Goal: Communication & Community: Answer question/provide support

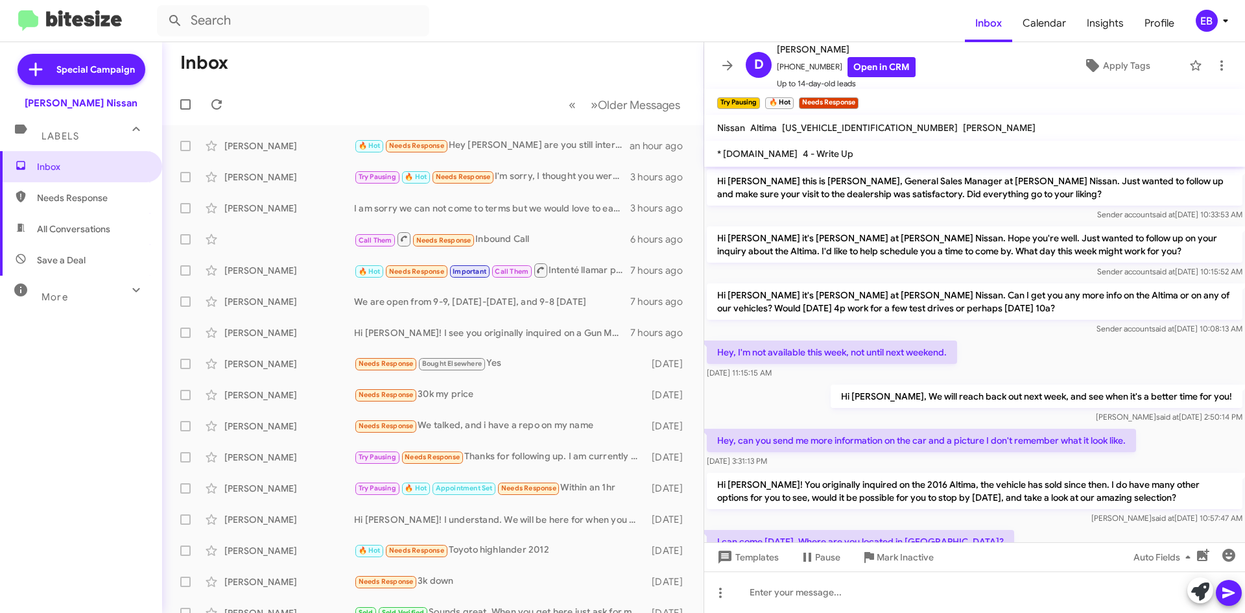
scroll to position [137, 0]
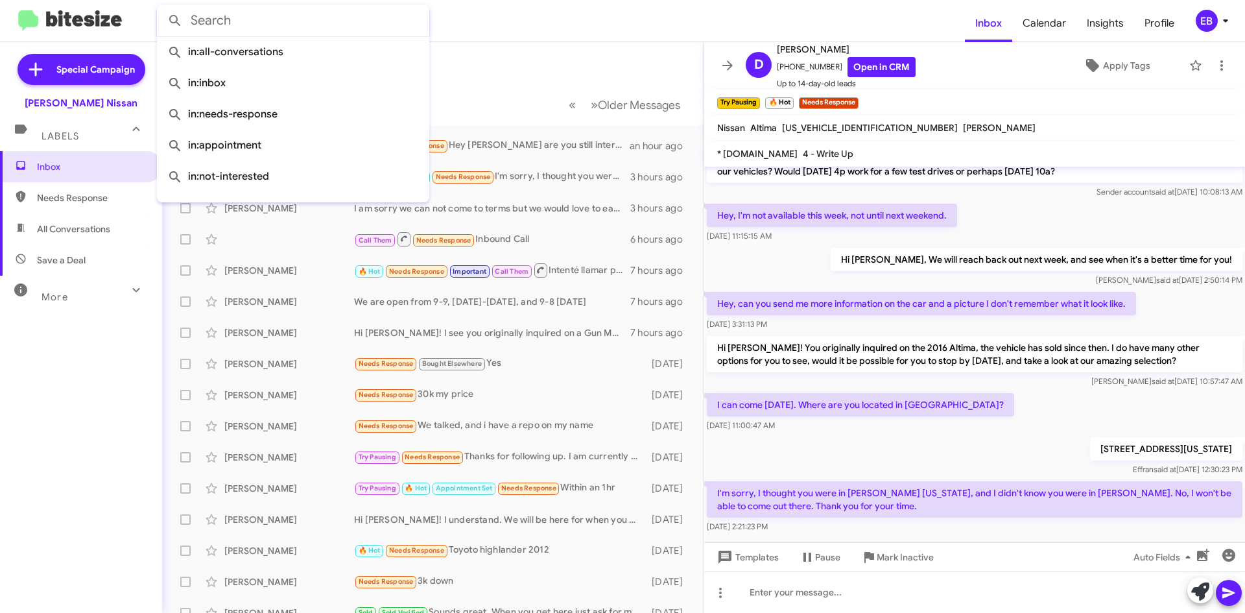
click at [222, 8] on input "text" at bounding box center [293, 20] width 272 height 31
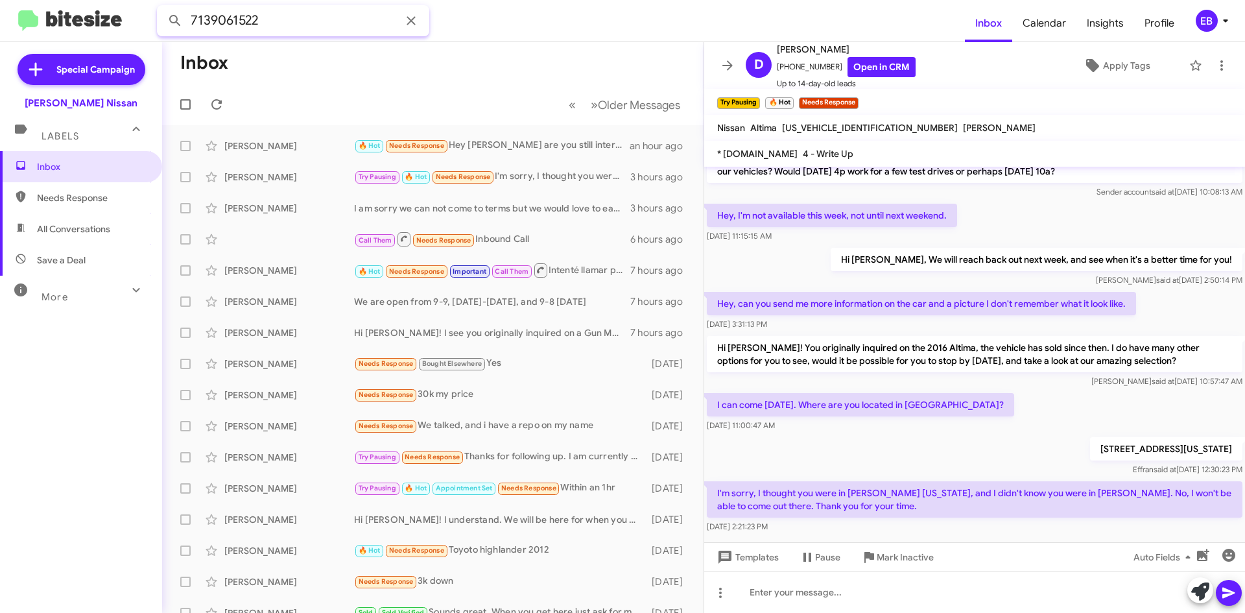
type input "7139061522"
click at [162, 8] on button at bounding box center [175, 21] width 26 height 26
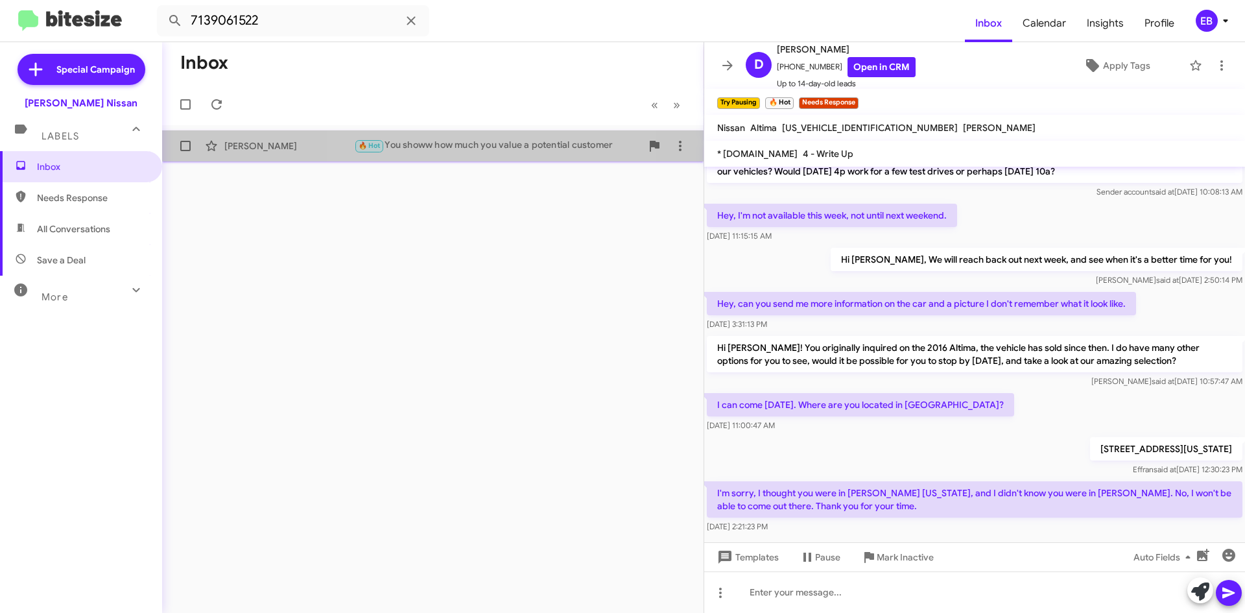
click at [467, 141] on div "🔥 Hot You showw how much you value a potential customer" at bounding box center [497, 145] width 287 height 15
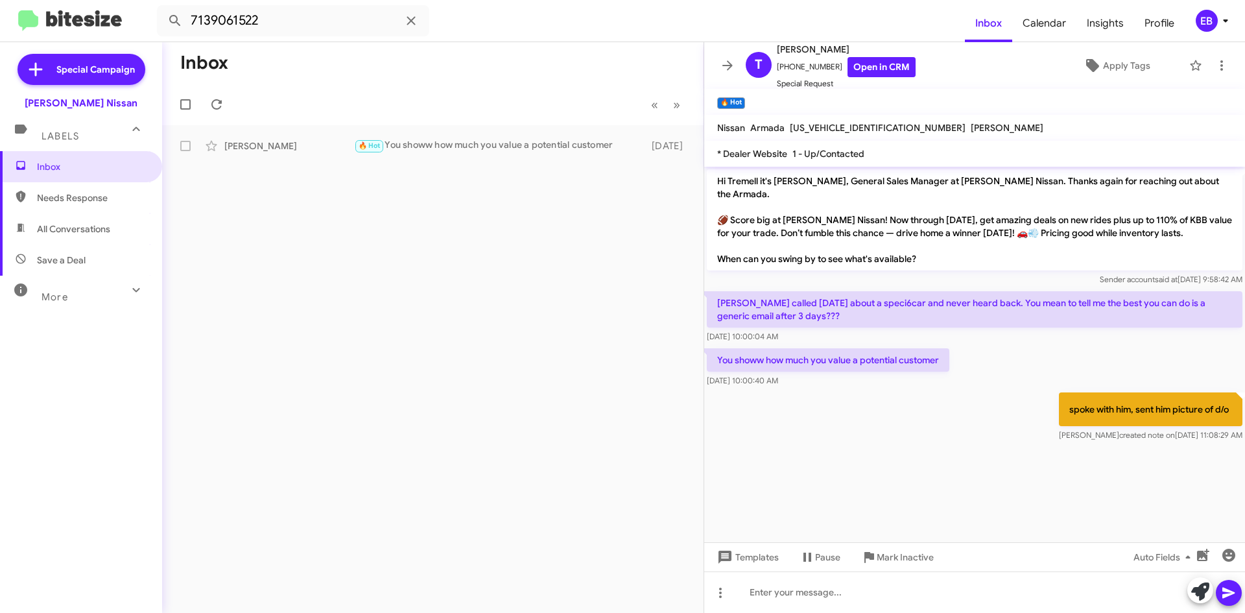
drag, startPoint x: 1150, startPoint y: 403, endPoint x: 1196, endPoint y: 398, distance: 46.3
click at [1196, 398] on p "spoke with him, sent him picture of d/o" at bounding box center [1150, 409] width 183 height 34
click at [225, 102] on span at bounding box center [217, 105] width 26 height 16
click at [59, 171] on span "Inbox" at bounding box center [92, 166] width 110 height 13
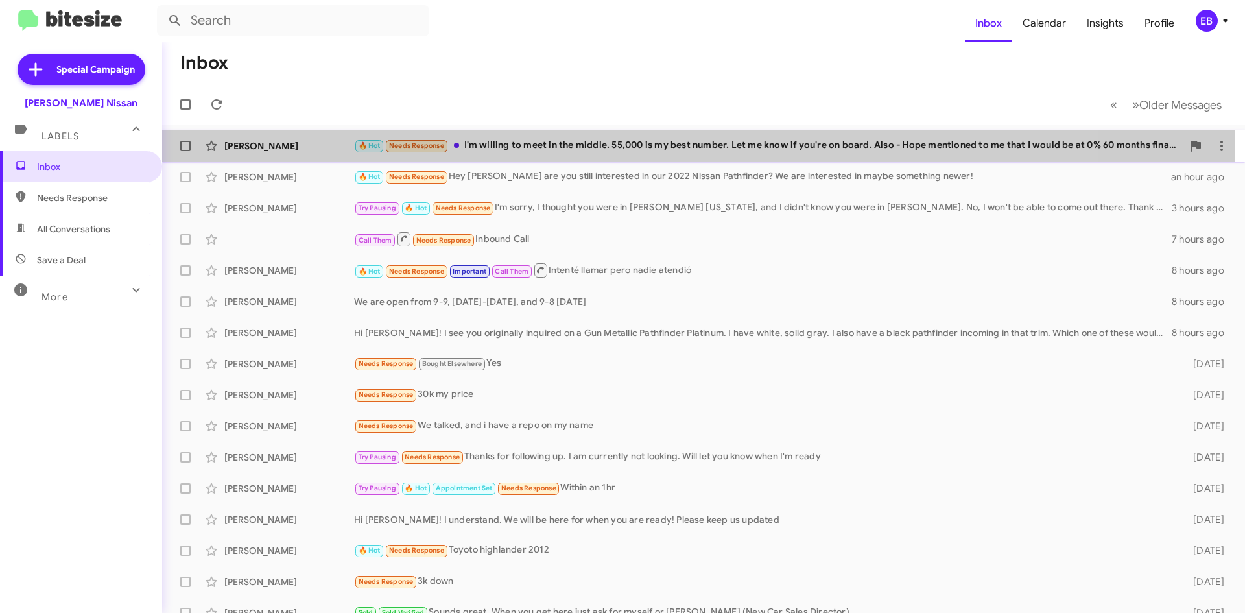
click at [590, 145] on div "🔥 Hot Needs Response I'm willing to meet in the middle. 55,000 is my best numbe…" at bounding box center [768, 145] width 829 height 15
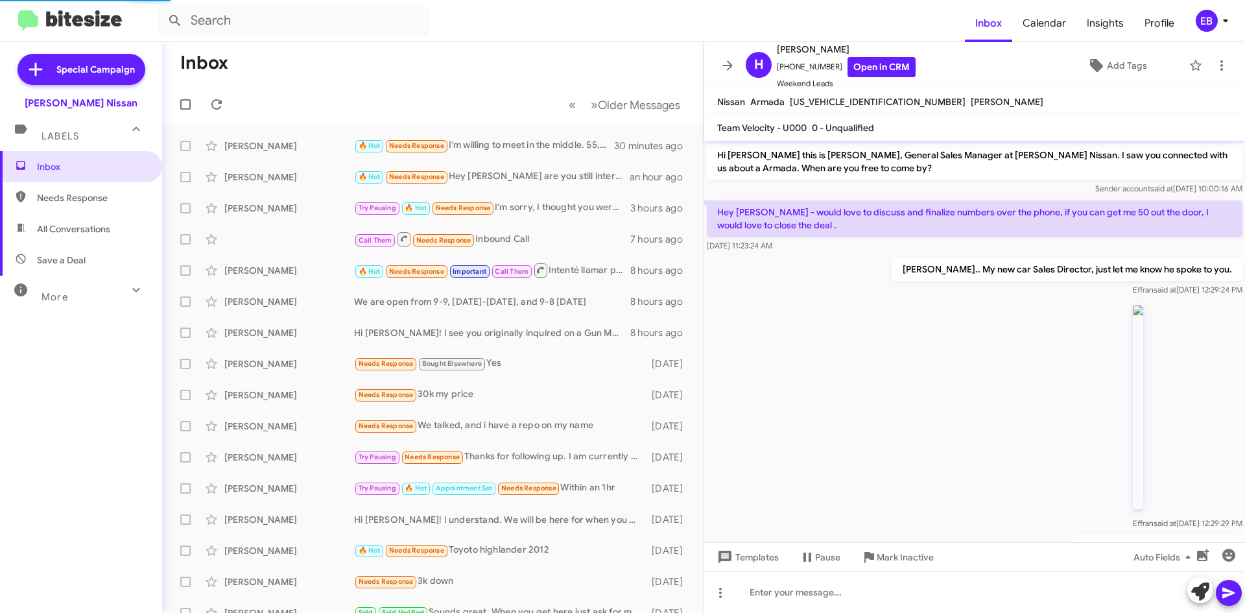
scroll to position [352, 0]
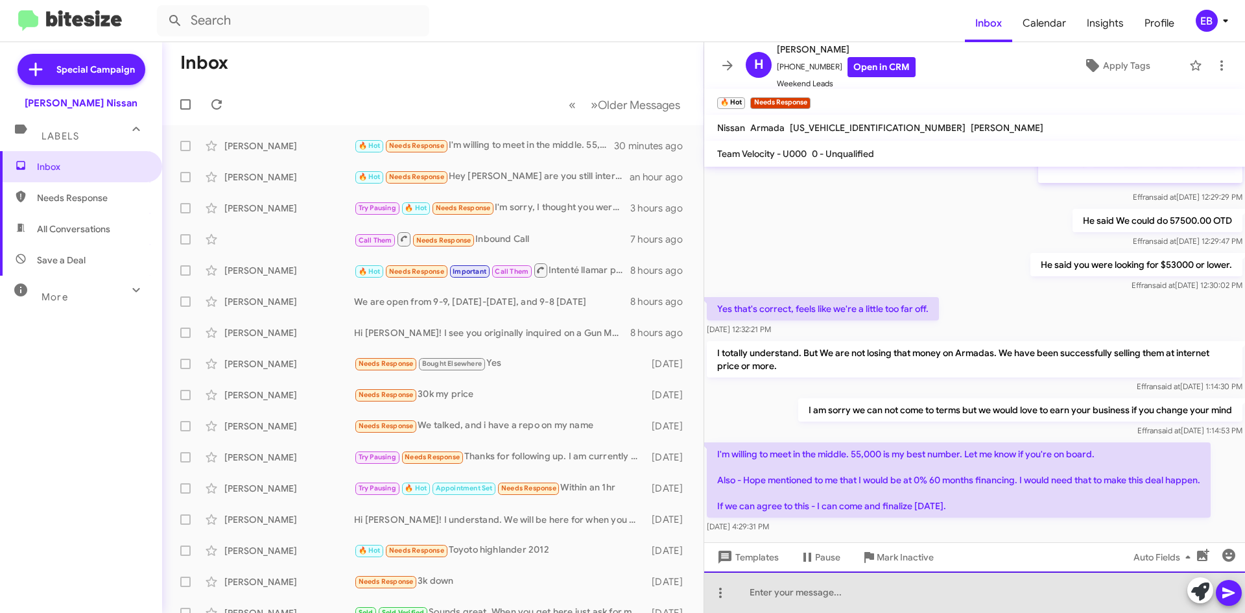
click at [791, 609] on div at bounding box center [974, 591] width 541 height 41
click at [788, 593] on div at bounding box center [974, 591] width 541 height 41
